Goal: Navigation & Orientation: Find specific page/section

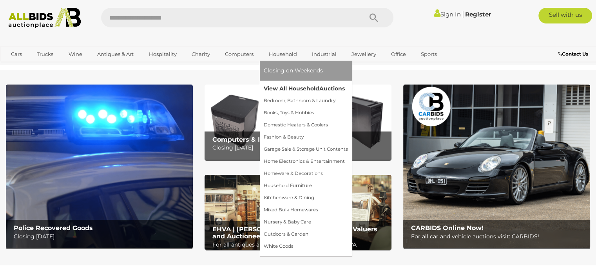
click at [282, 87] on link "View All Household Auctions" at bounding box center [306, 89] width 84 height 12
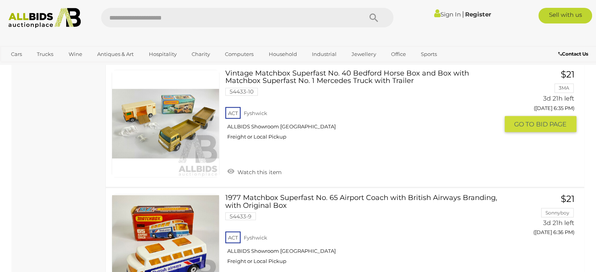
scroll to position [4425, 0]
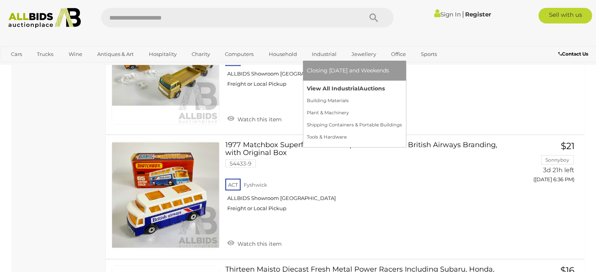
click at [326, 87] on link "View All Industrial Auctions" at bounding box center [354, 89] width 95 height 12
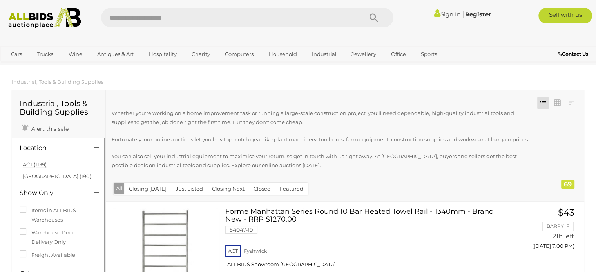
click at [41, 166] on link "ACT (1139)" at bounding box center [35, 164] width 24 height 6
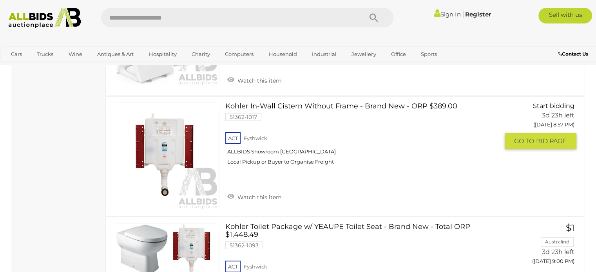
scroll to position [2350, 0]
